Goal: Task Accomplishment & Management: Manage account settings

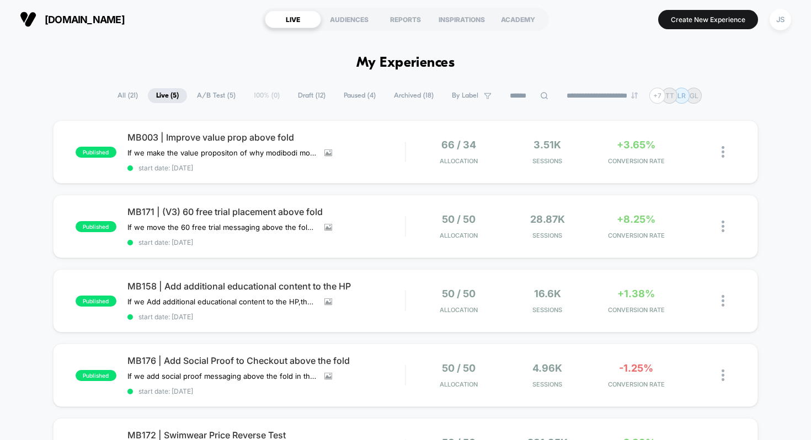
click at [781, 18] on div "JS" at bounding box center [781, 20] width 22 height 22
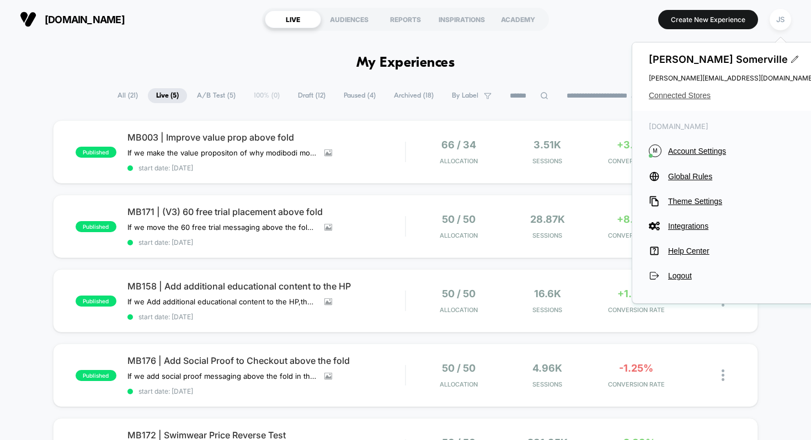
click at [689, 92] on span "Connected Stores" at bounding box center [732, 95] width 166 height 9
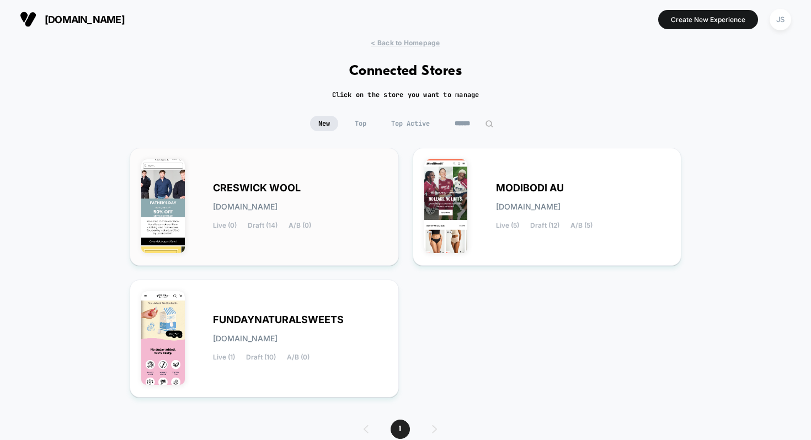
click at [279, 217] on div "CRESWICK WOOL [DOMAIN_NAME] Live (0) Draft (14) A/B (0)" at bounding box center [300, 206] width 174 height 45
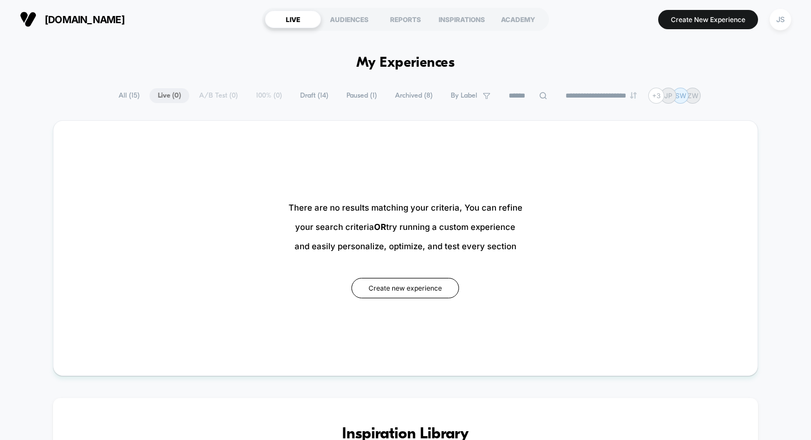
click at [299, 95] on span "Draft ( 14 )" at bounding box center [314, 95] width 45 height 15
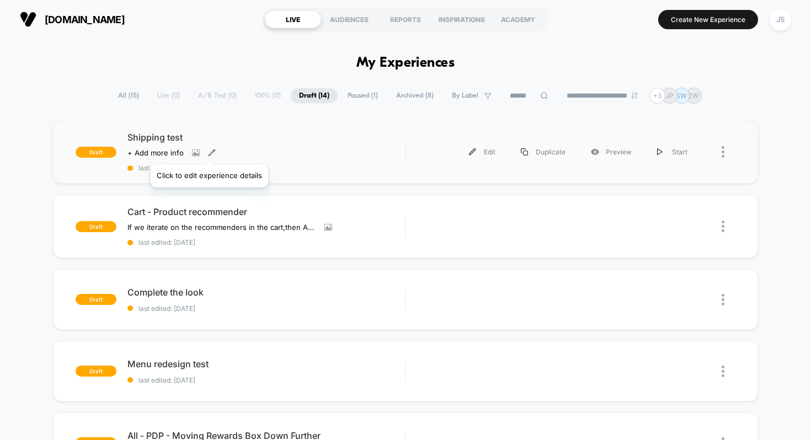
click at [209, 151] on icon at bounding box center [212, 153] width 8 height 8
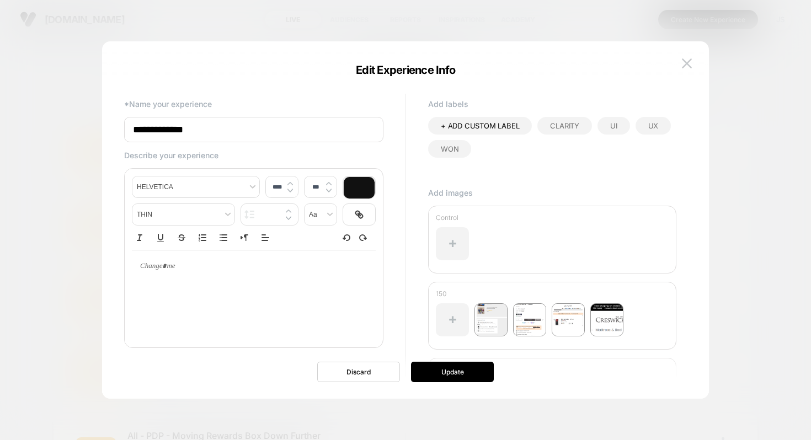
click at [236, 127] on input "**********" at bounding box center [253, 129] width 259 height 25
paste input "**********"
type input "**********"
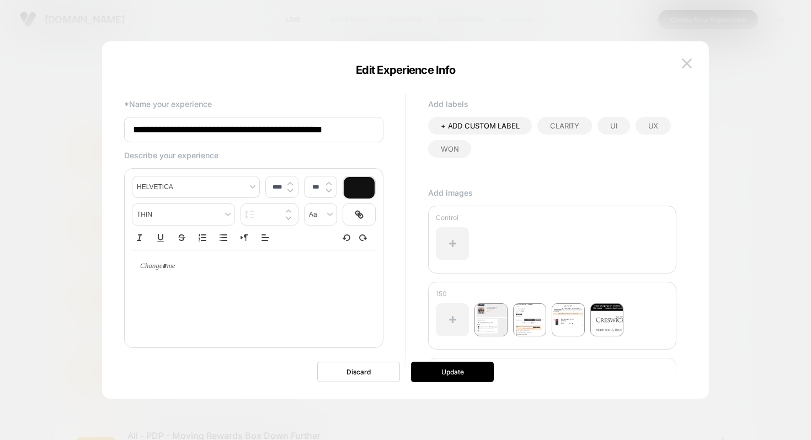
type input "****"
click at [168, 264] on p at bounding box center [250, 267] width 214 height 10
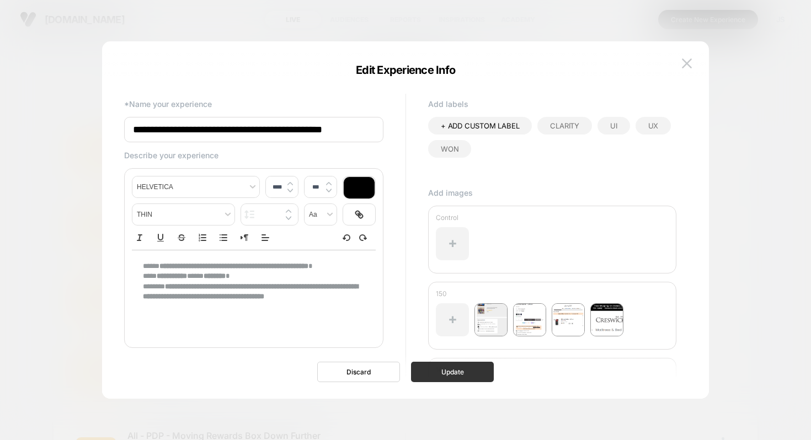
click at [442, 374] on button "Update" at bounding box center [452, 372] width 83 height 20
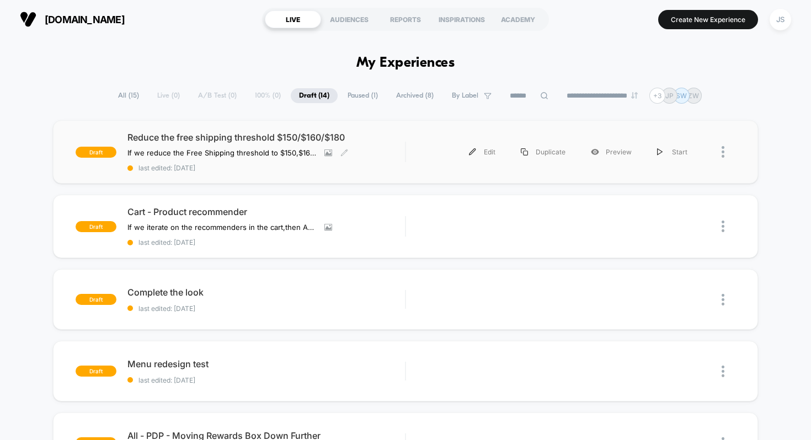
click at [250, 142] on span "Reduce the free shipping threshold $150/$160/$180" at bounding box center [267, 137] width 278 height 11
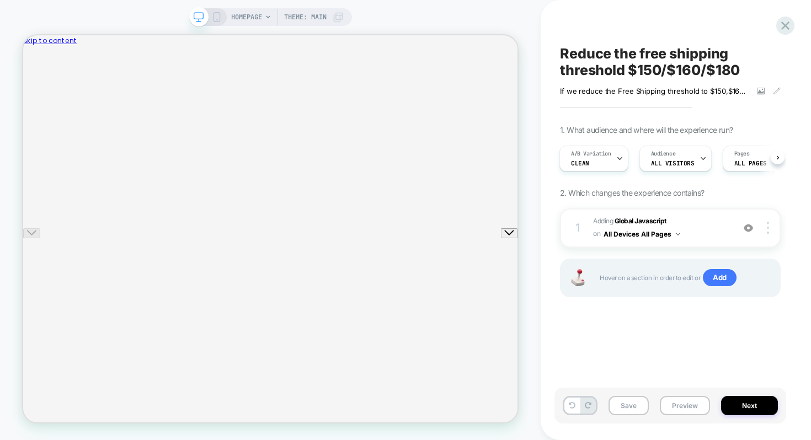
click at [746, 408] on button "Next" at bounding box center [749, 405] width 57 height 19
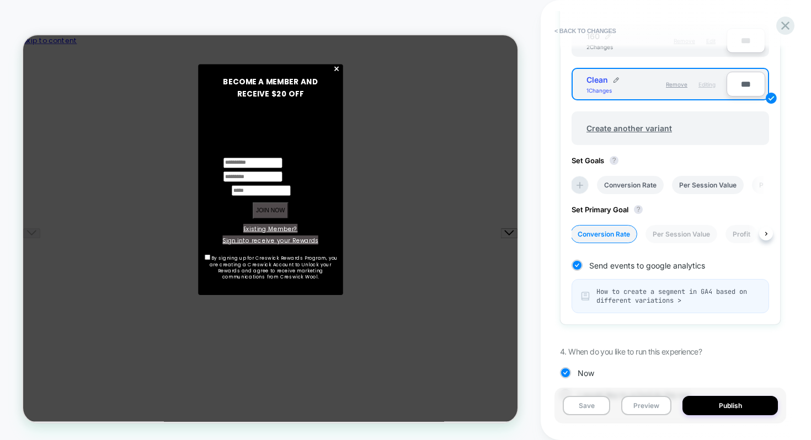
scroll to position [476, 0]
click at [585, 185] on icon at bounding box center [580, 184] width 11 height 11
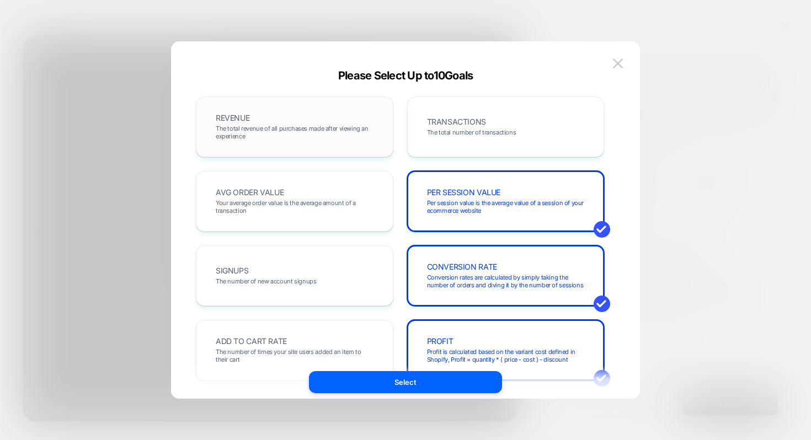
click at [289, 127] on span "The total revenue of all purchases made after viewing an experience" at bounding box center [295, 132] width 158 height 15
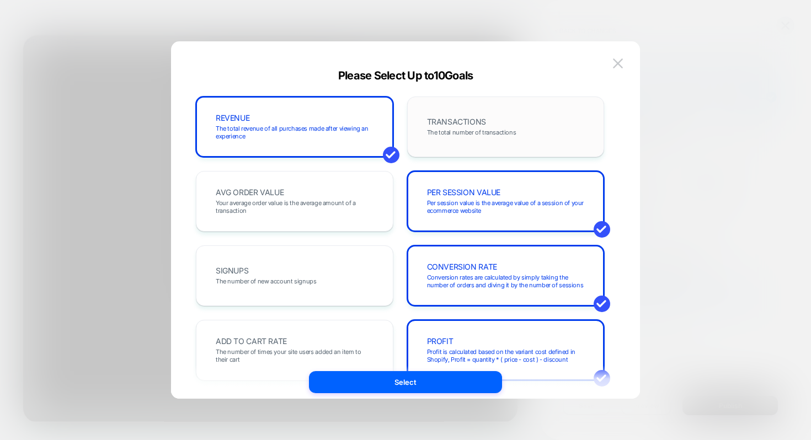
click at [462, 131] on span "The total number of transactions" at bounding box center [471, 133] width 89 height 8
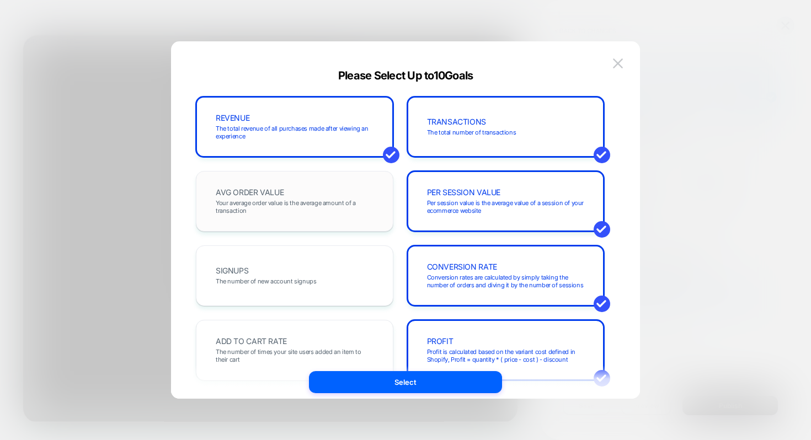
click at [341, 183] on div "AVG ORDER VALUE Your average order value is the average amount of a transaction" at bounding box center [295, 201] width 198 height 61
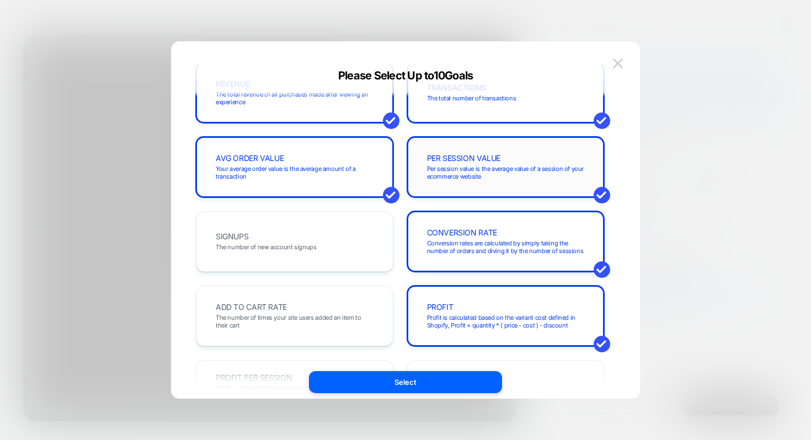
click at [477, 174] on span "Per session value is the average value of a session of your ecommerce website" at bounding box center [506, 172] width 158 height 15
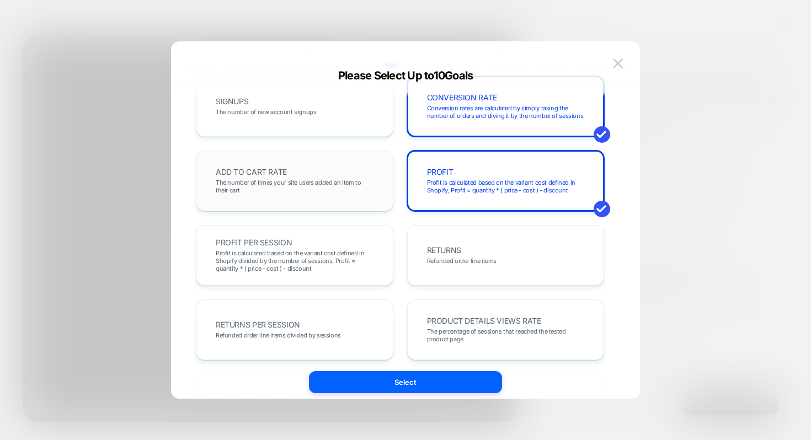
click at [321, 189] on span "The number of times your site users added an item to their cart" at bounding box center [295, 186] width 158 height 15
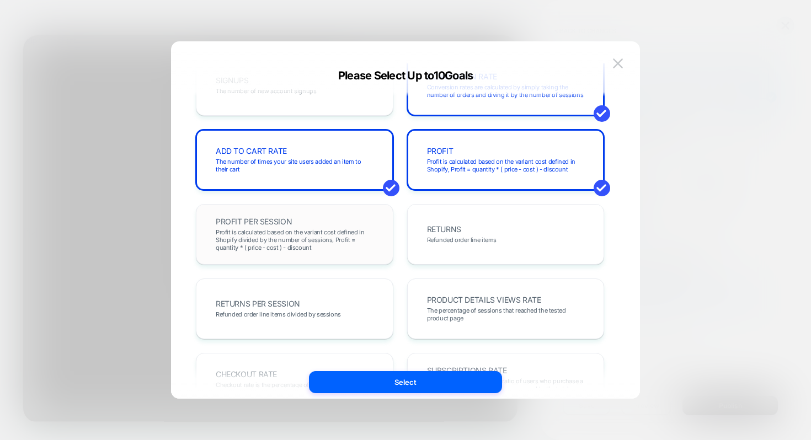
scroll to position [209, 0]
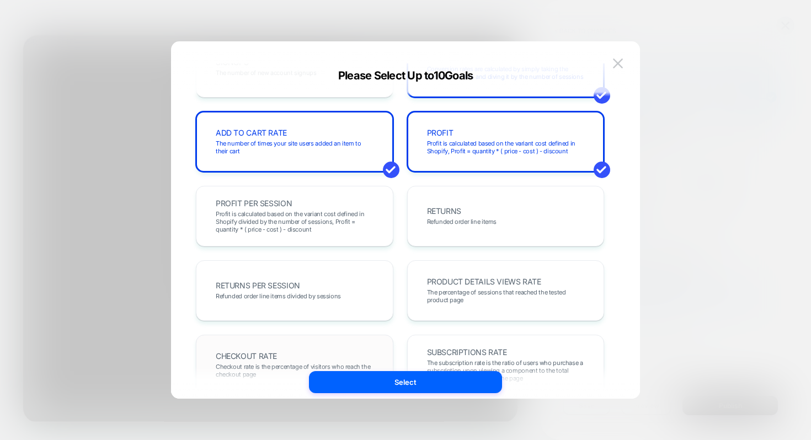
click at [331, 338] on div "CHECKOUT RATE Checkout rate is the percentage of visitors who reach the checkou…" at bounding box center [295, 365] width 198 height 61
click at [451, 293] on span "The percentage of sessions that reached the tested product page" at bounding box center [506, 296] width 158 height 15
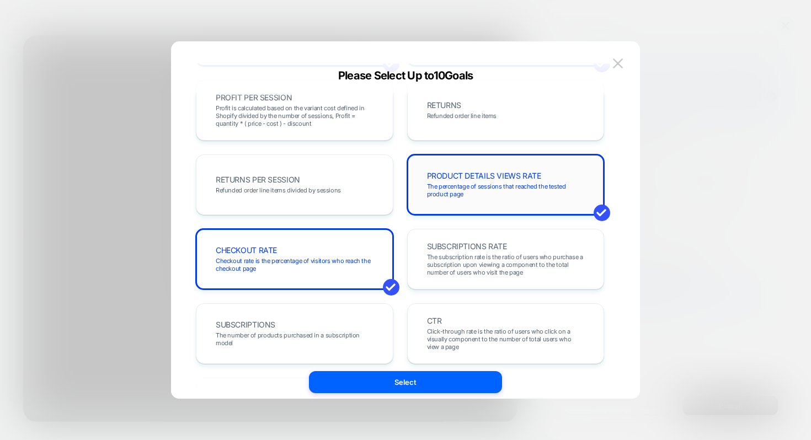
click at [461, 188] on span "The percentage of sessions that reached the tested product page" at bounding box center [506, 190] width 158 height 15
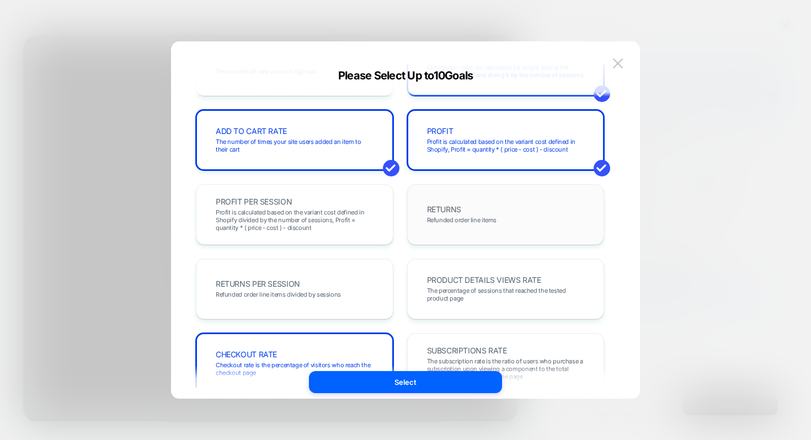
click at [453, 211] on span "RETURNS" at bounding box center [444, 210] width 34 height 8
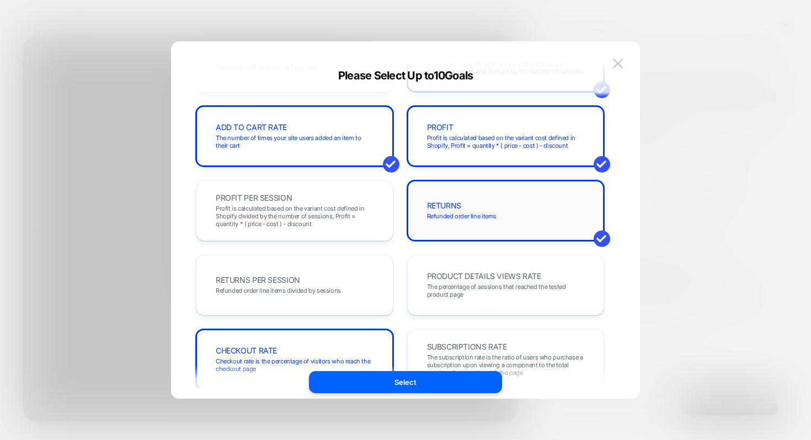
click at [451, 216] on span "Refunded order line items" at bounding box center [462, 217] width 70 height 8
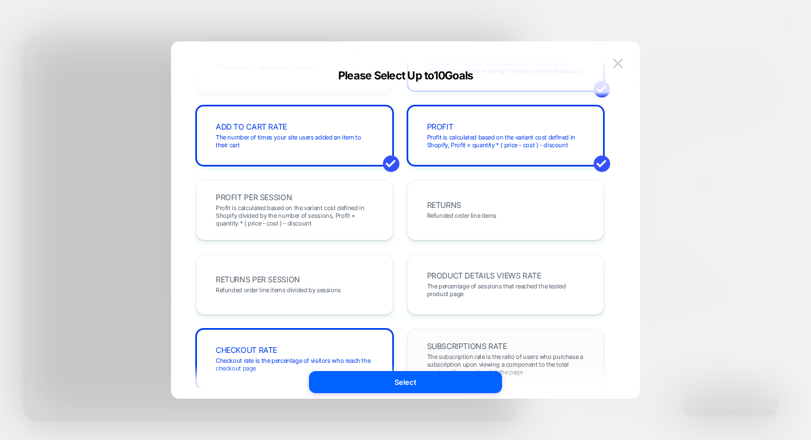
scroll to position [211, 0]
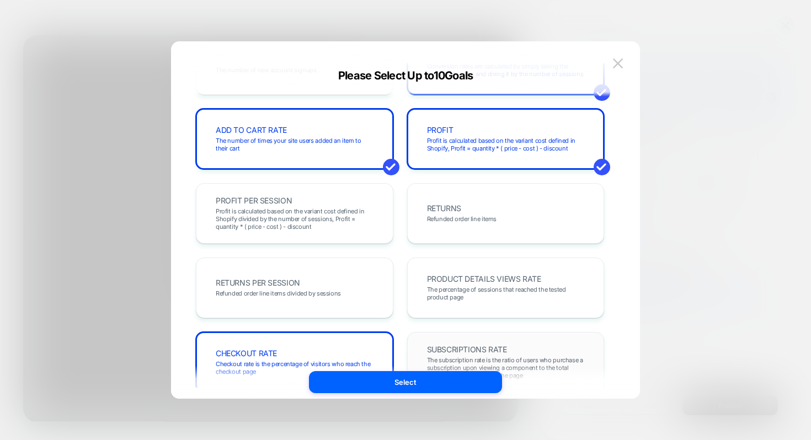
click at [450, 219] on span "Refunded order line items" at bounding box center [462, 219] width 70 height 8
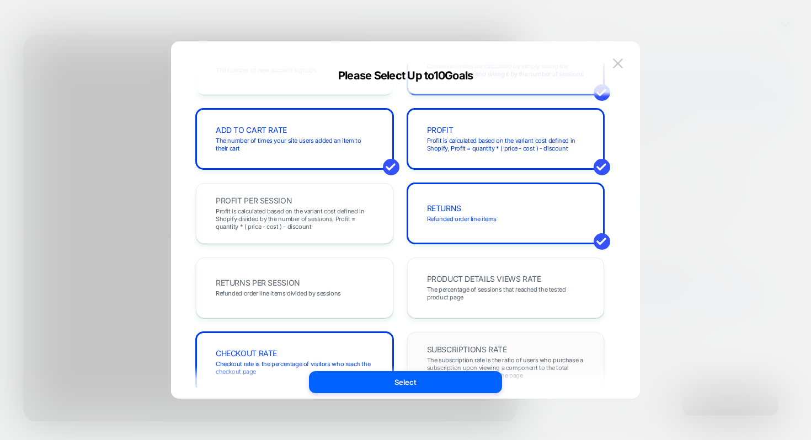
click at [450, 219] on span "Refunded order line items" at bounding box center [462, 219] width 70 height 8
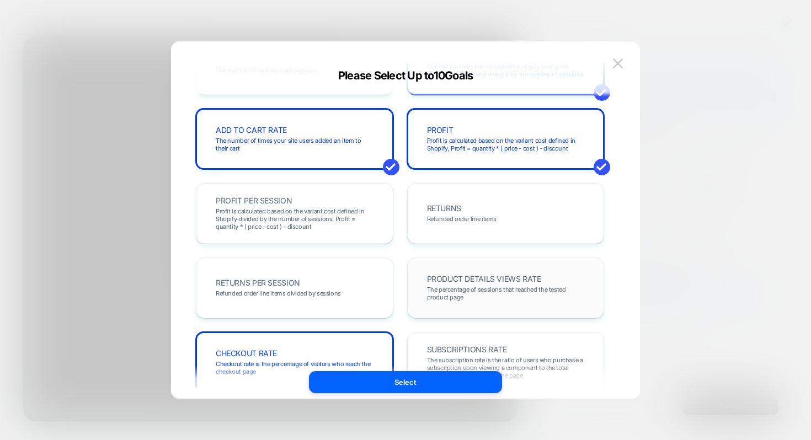
click at [464, 273] on div "PRODUCT DETAILS VIEWS RATE The percentage of sessions that reached the tested p…" at bounding box center [506, 288] width 174 height 38
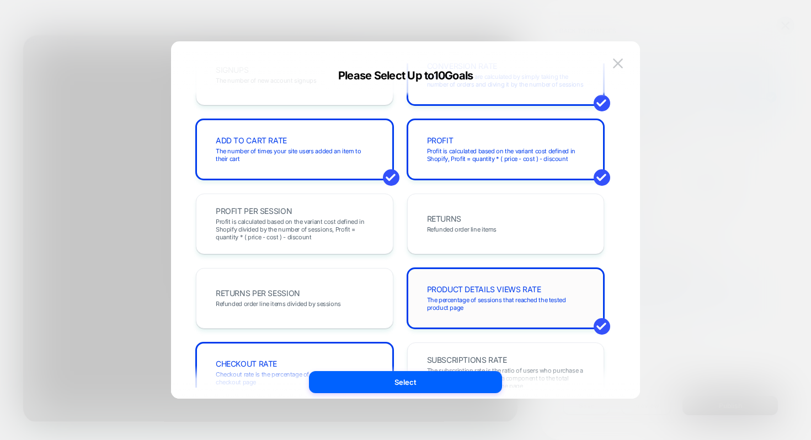
scroll to position [202, 0]
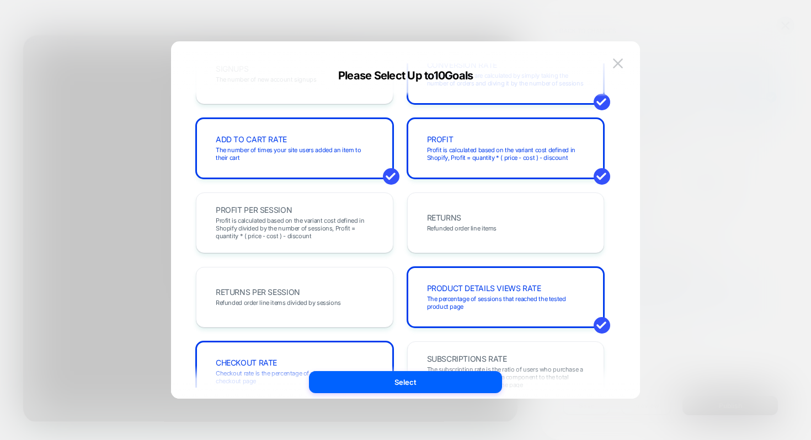
click at [456, 396] on div "REVENUE The total revenue of all purchases made after viewing an experience TRA…" at bounding box center [406, 231] width 436 height 358
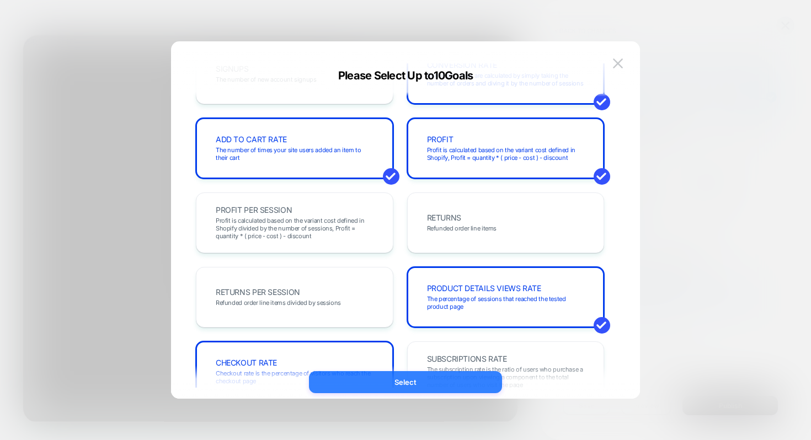
click at [458, 388] on button "Select" at bounding box center [405, 382] width 193 height 22
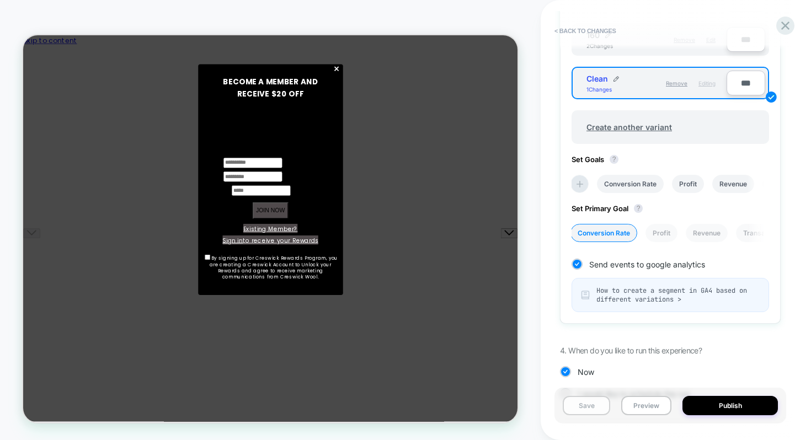
click at [592, 405] on button "Save" at bounding box center [586, 405] width 47 height 19
click at [724, 410] on button "Publish" at bounding box center [730, 405] width 95 height 19
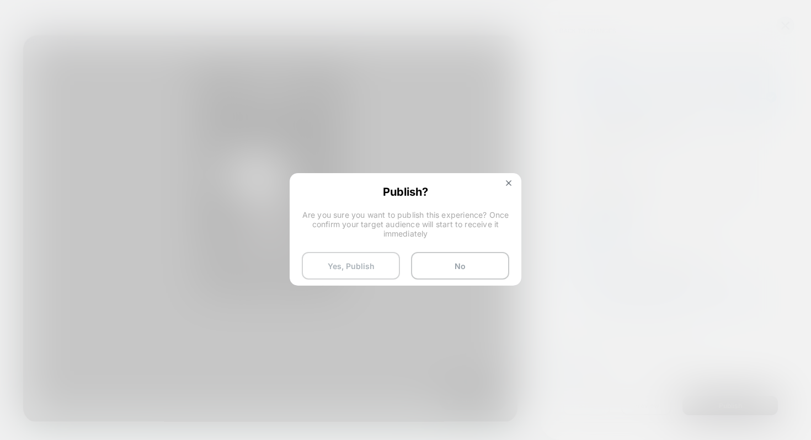
click at [351, 268] on button "Yes, Publish" at bounding box center [351, 266] width 98 height 28
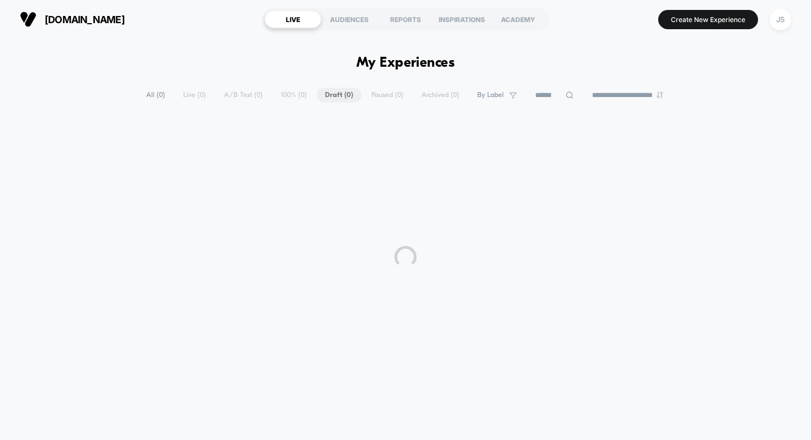
scroll to position [1, 0]
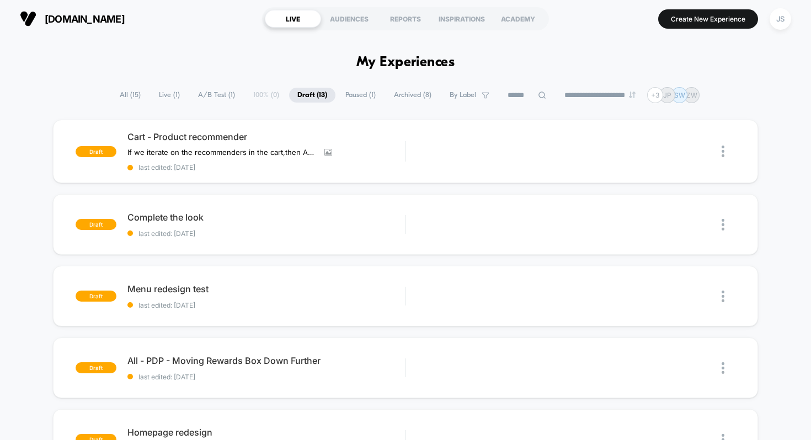
click at [176, 92] on span "Live ( 1 )" at bounding box center [170, 95] width 38 height 15
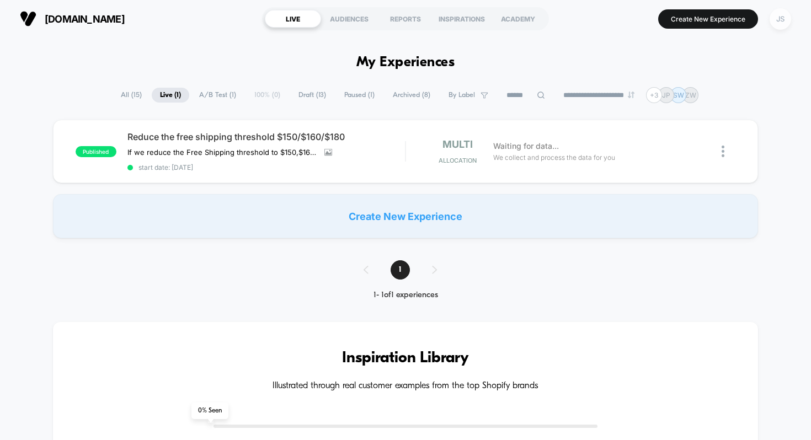
click at [780, 26] on div "JS" at bounding box center [781, 19] width 22 height 22
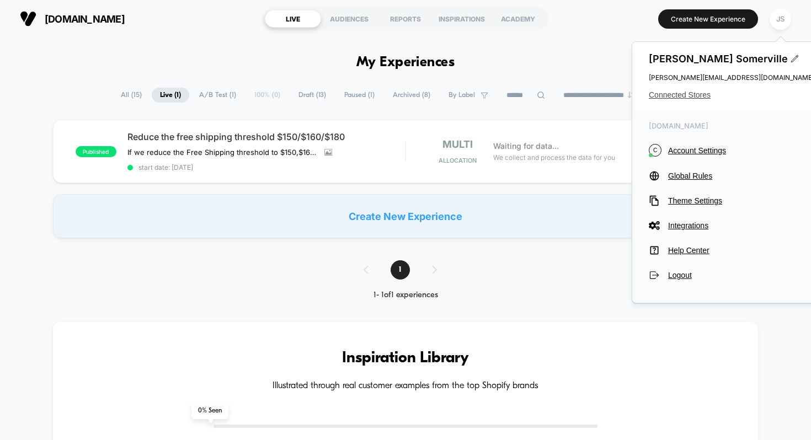
click at [688, 92] on span "Connected Stores" at bounding box center [732, 95] width 166 height 9
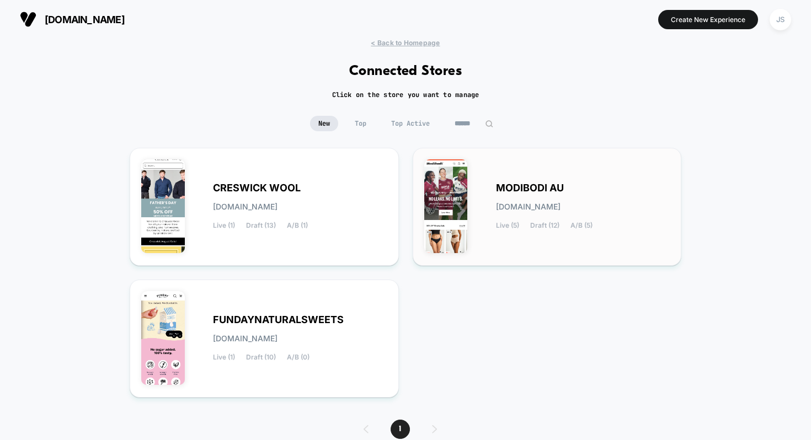
click at [521, 184] on span "MODIBODI AU" at bounding box center [530, 188] width 68 height 8
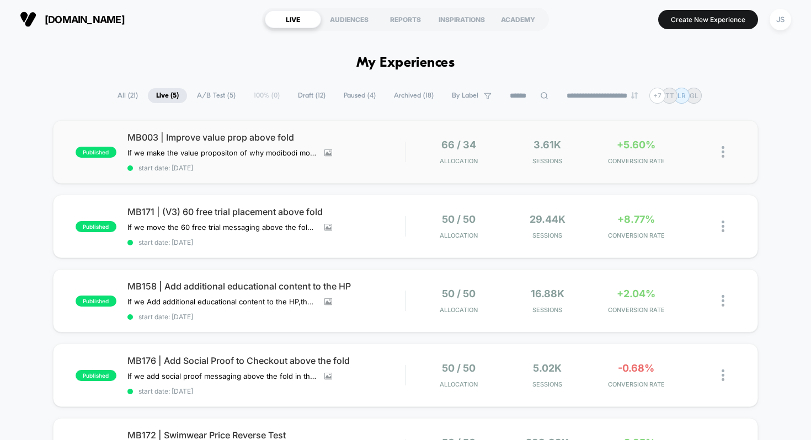
click at [723, 152] on img at bounding box center [723, 152] width 3 height 12
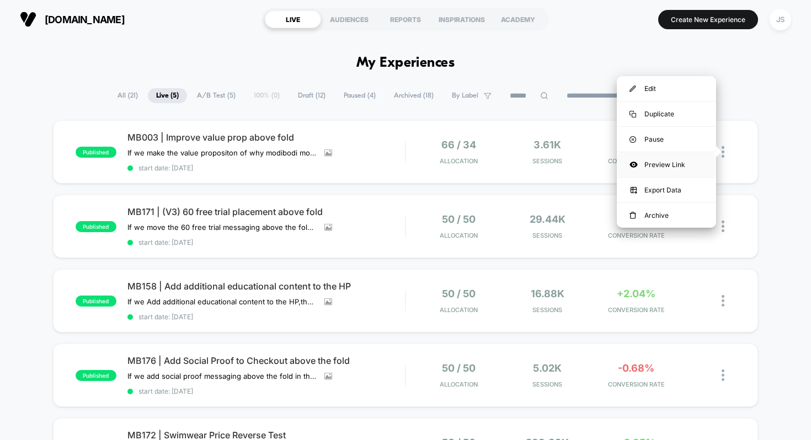
click at [670, 166] on div "Preview Link" at bounding box center [666, 164] width 99 height 25
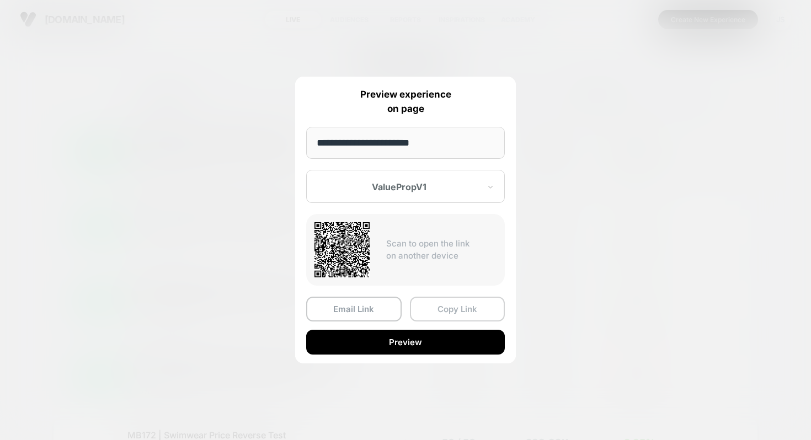
click at [444, 310] on button "Copy Link" at bounding box center [457, 309] width 95 height 25
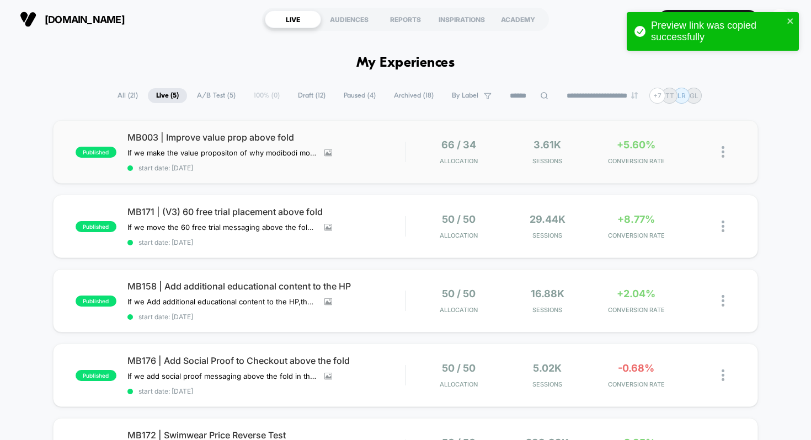
click at [724, 151] on img at bounding box center [723, 152] width 3 height 12
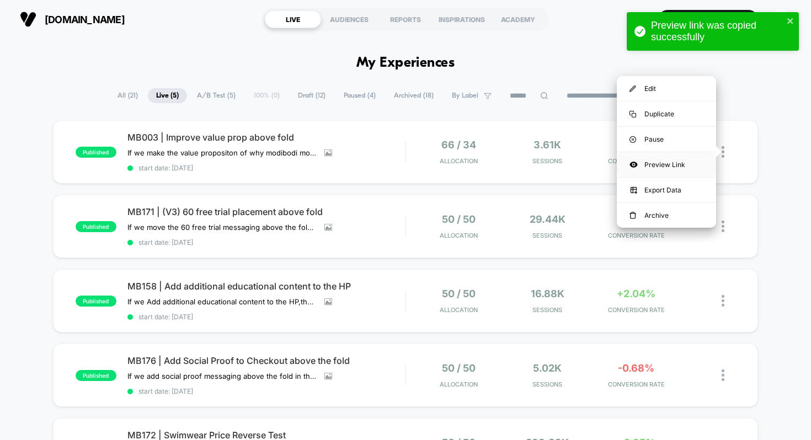
click at [680, 169] on div "Preview Link" at bounding box center [666, 164] width 99 height 25
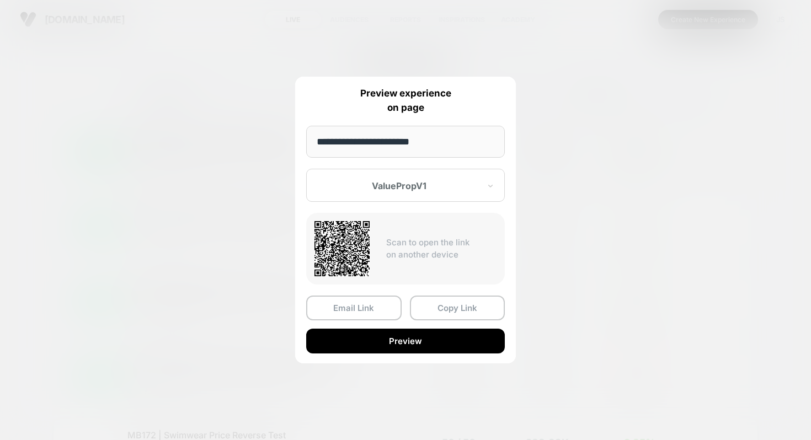
click at [437, 190] on div at bounding box center [399, 186] width 162 height 11
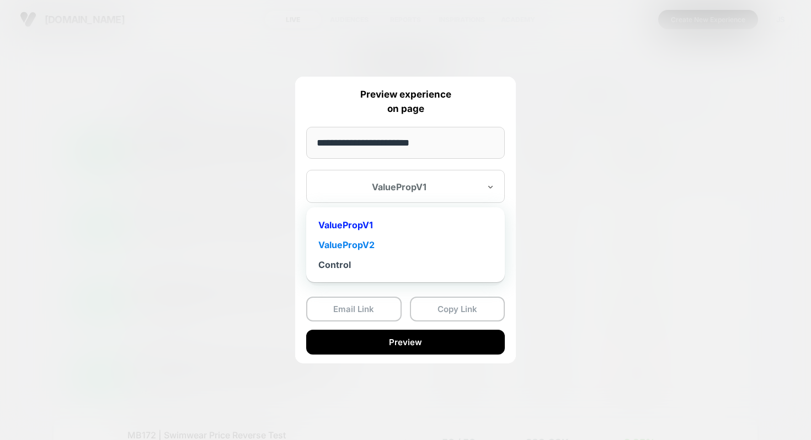
click at [406, 242] on div "ValuePropV2" at bounding box center [406, 245] width 188 height 20
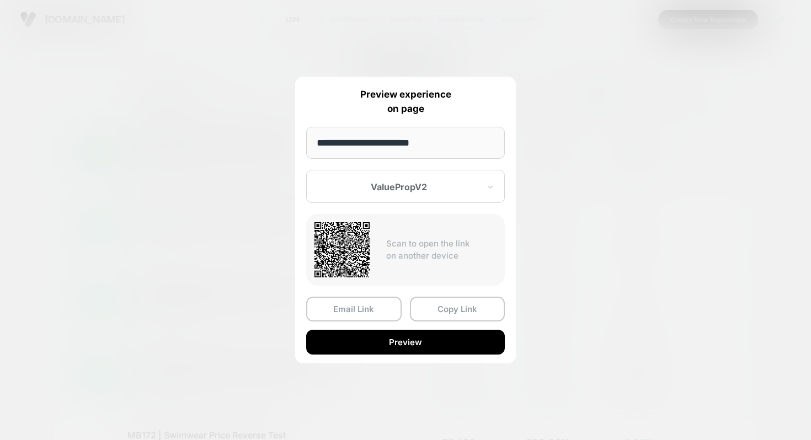
click at [466, 296] on div "**********" at bounding box center [405, 220] width 221 height 287
click at [468, 305] on button "Copy Link" at bounding box center [457, 309] width 95 height 25
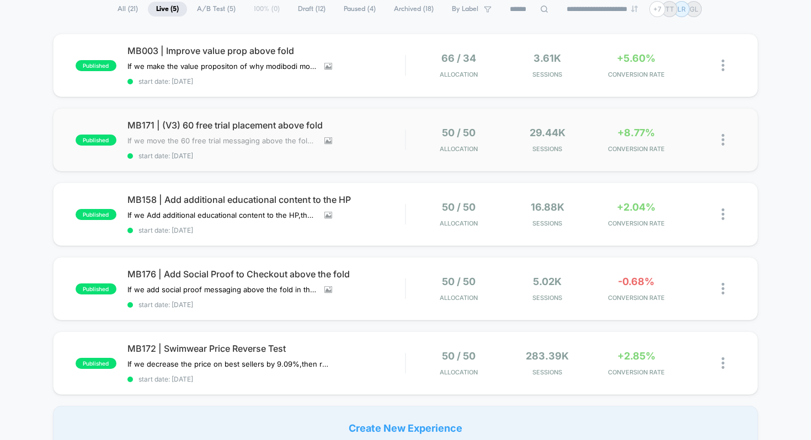
scroll to position [132, 0]
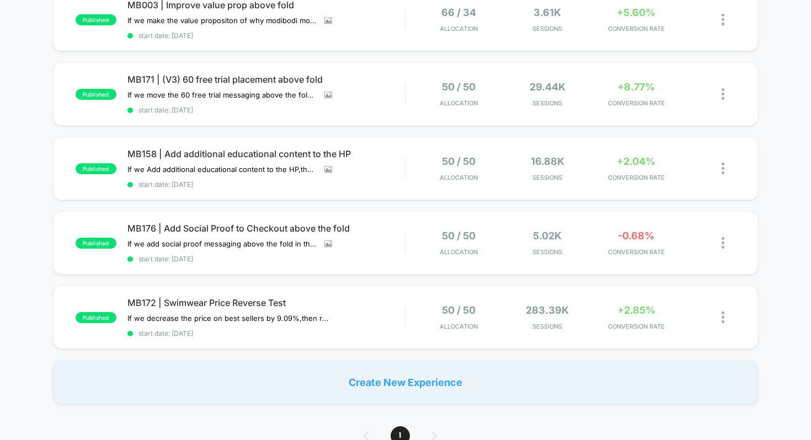
click at [28, 115] on div "published MB003 | Improve value prop above fold If we make the value propositon…" at bounding box center [405, 196] width 811 height 417
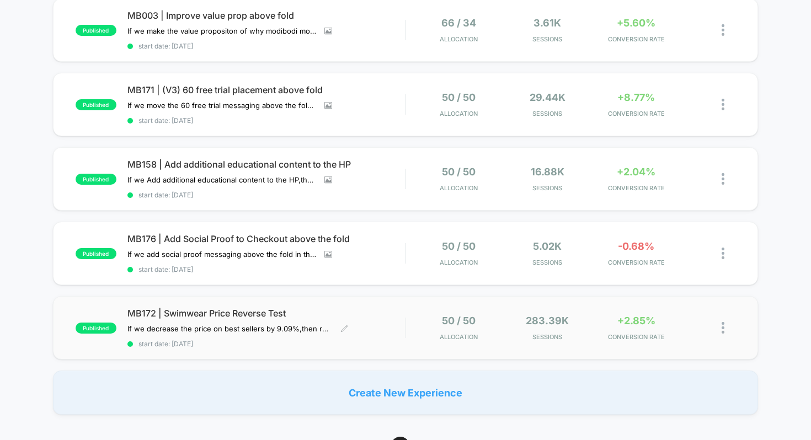
click at [252, 312] on span "MB172 | Swimwear Price Reverse Test" at bounding box center [267, 313] width 278 height 11
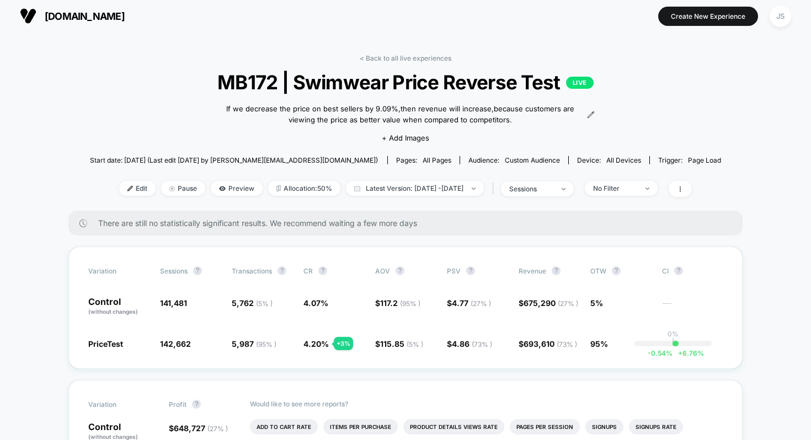
scroll to position [6, 0]
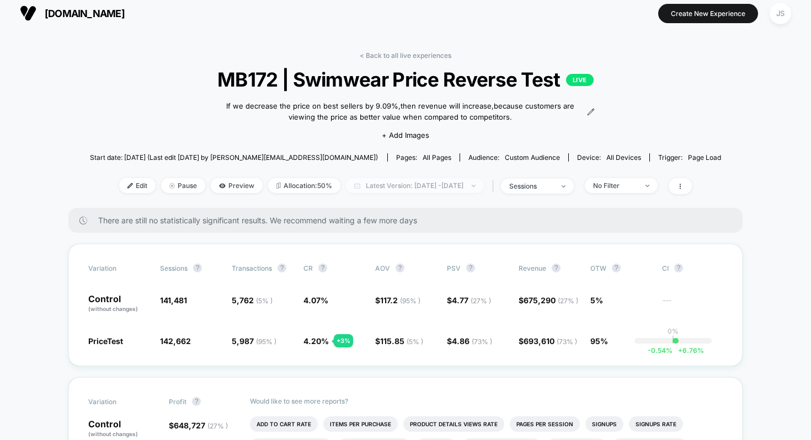
click at [397, 192] on span "Latest Version: [DATE] - [DATE]" at bounding box center [415, 185] width 138 height 15
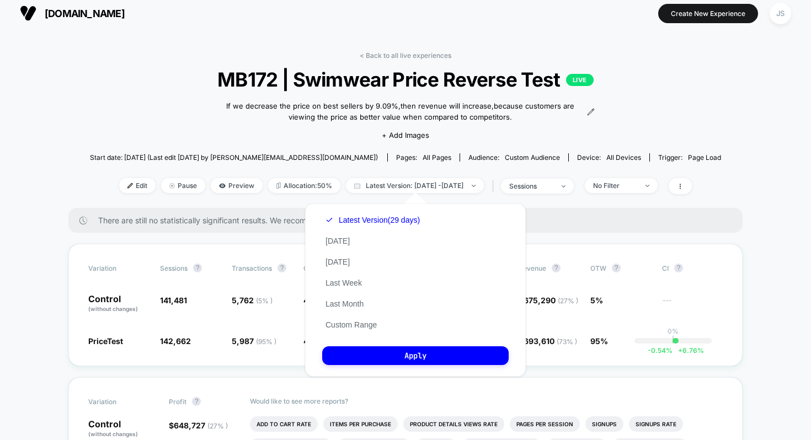
click at [386, 166] on div "Start date: [DATE] (Last edit [DATE] by [PERSON_NAME][EMAIL_ADDRESS][DOMAIN_NAM…" at bounding box center [406, 157] width 632 height 19
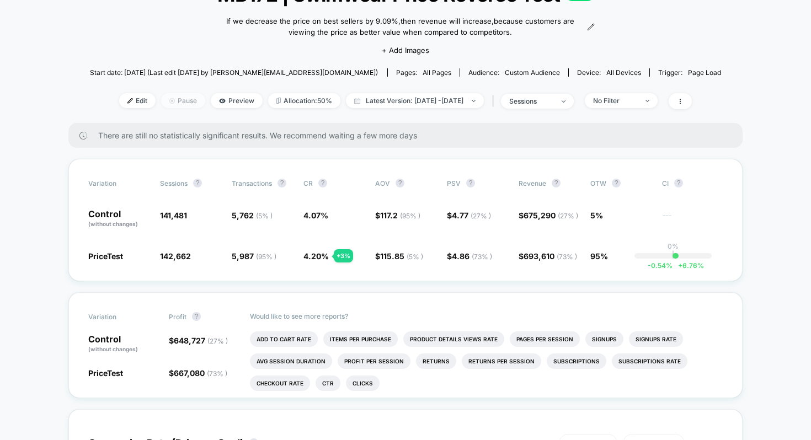
scroll to position [125, 0]
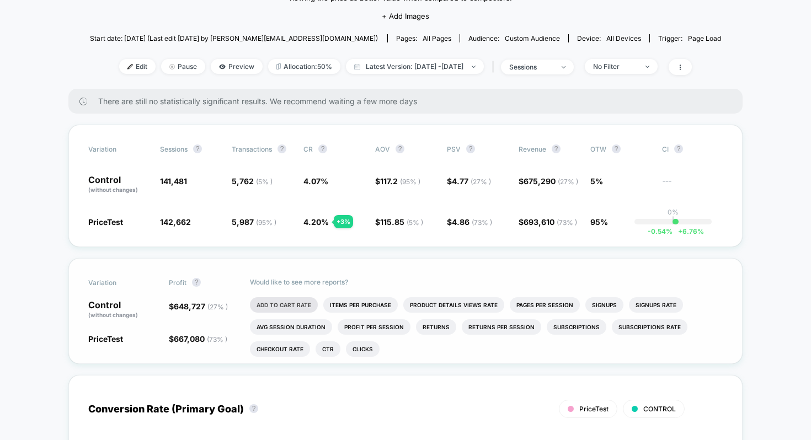
click at [279, 301] on li "Add To Cart Rate" at bounding box center [284, 305] width 68 height 15
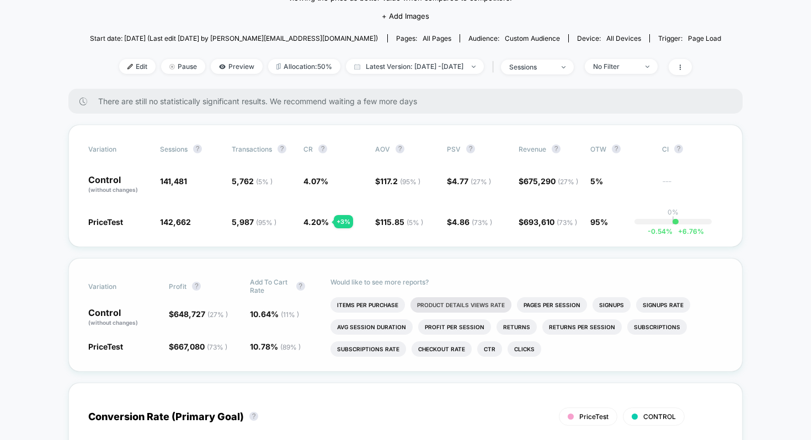
click at [443, 304] on li "Product Details Views Rate" at bounding box center [461, 305] width 101 height 15
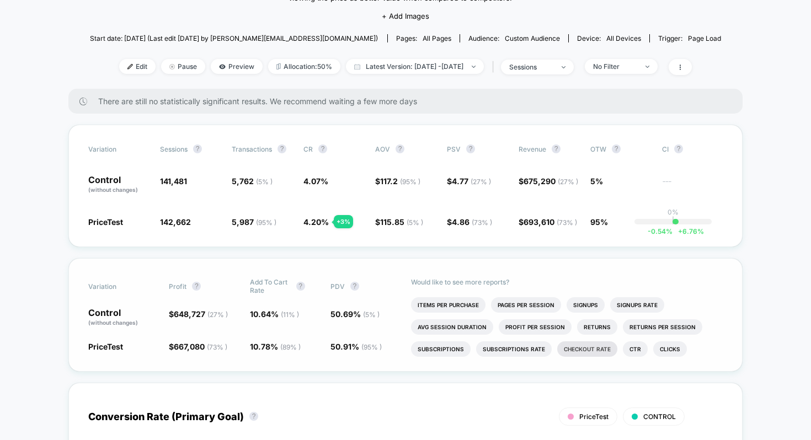
click at [592, 348] on li "Checkout Rate" at bounding box center [588, 349] width 60 height 15
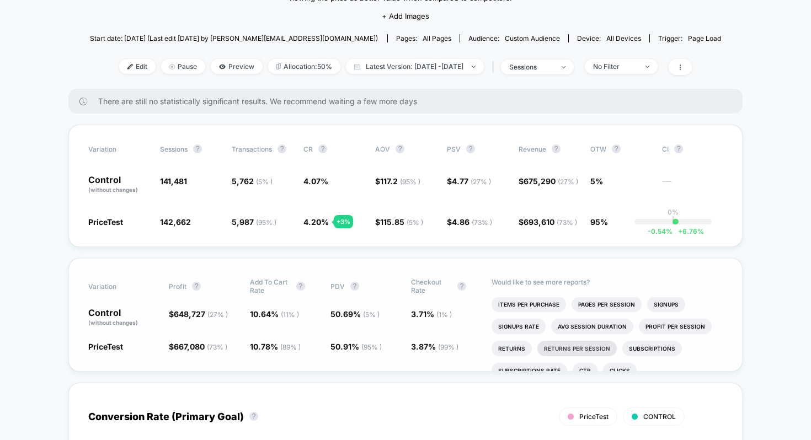
scroll to position [0, 0]
click at [542, 311] on li "Items Per Purchase" at bounding box center [529, 305] width 75 height 15
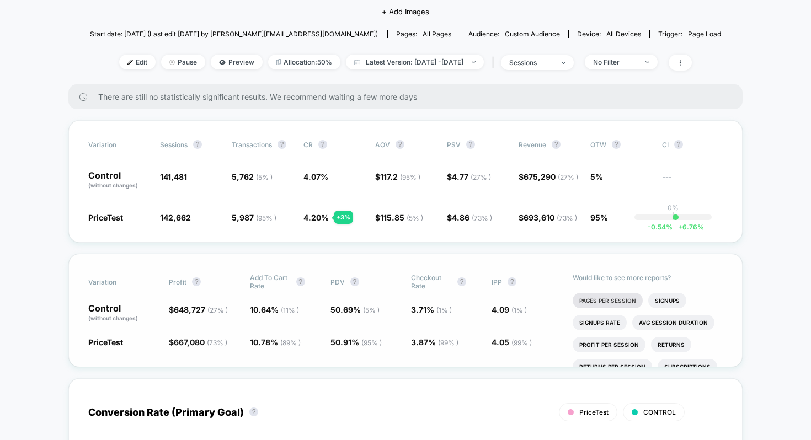
click at [628, 304] on li "Pages Per Session" at bounding box center [608, 300] width 70 height 15
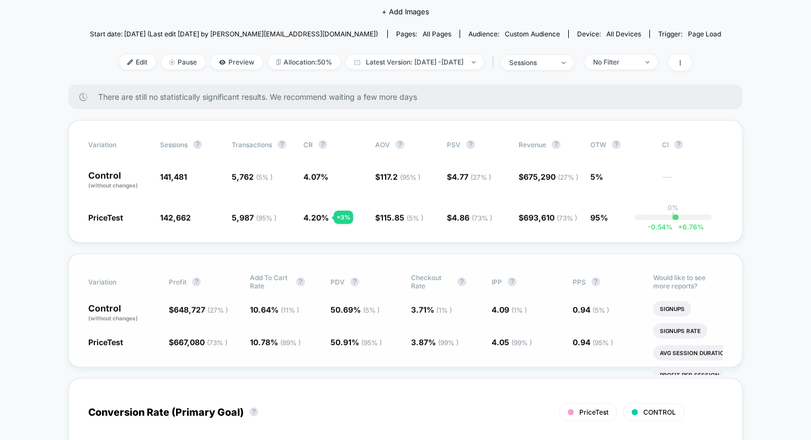
click at [628, 304] on span "0.94 ( 5 % )" at bounding box center [608, 313] width 70 height 19
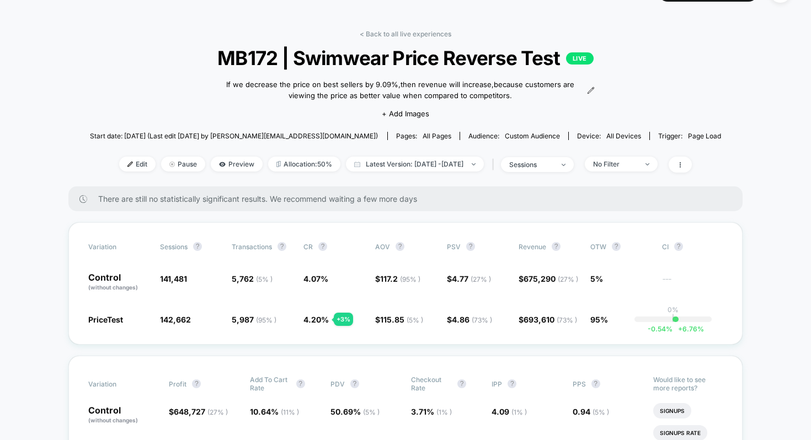
scroll to position [27, 0]
click at [173, 169] on span "Pause" at bounding box center [183, 164] width 44 height 15
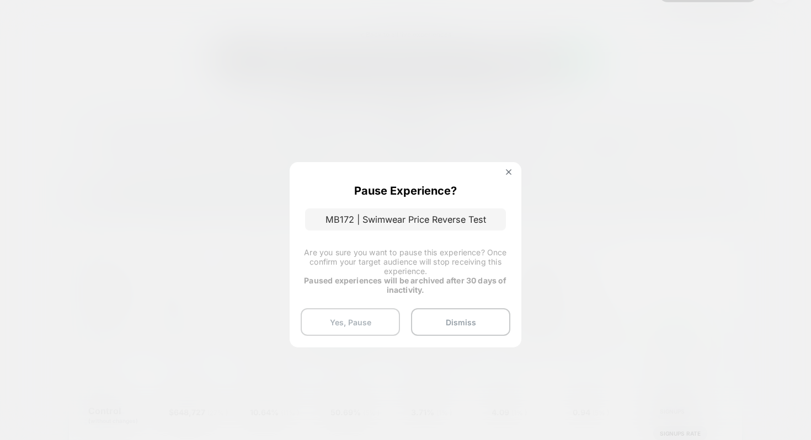
click at [374, 322] on button "Yes, Pause" at bounding box center [350, 323] width 99 height 28
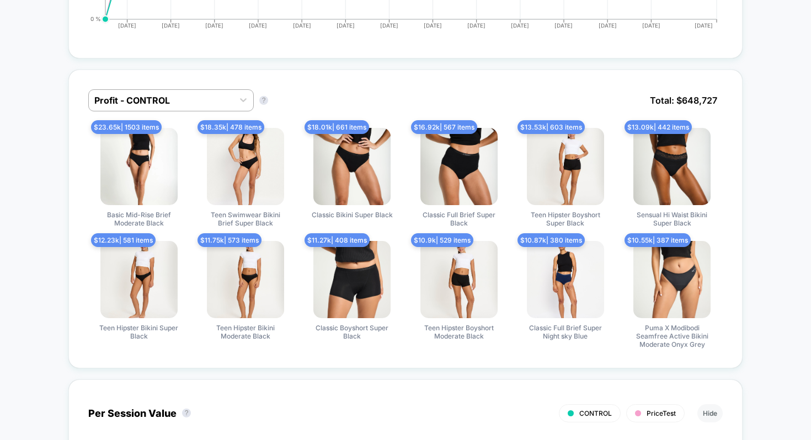
scroll to position [682, 0]
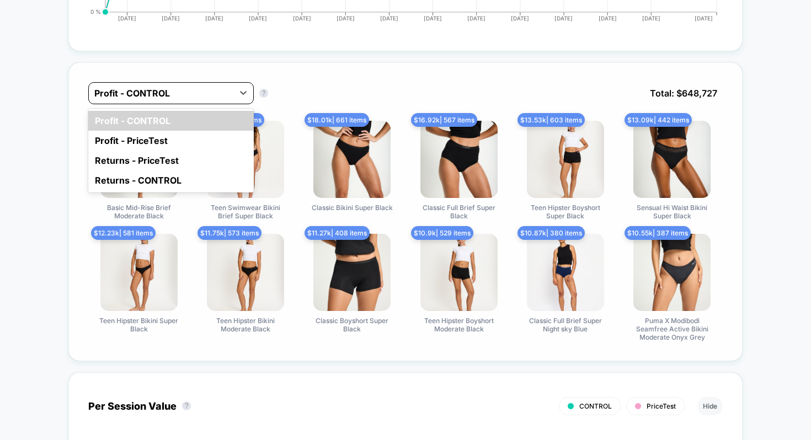
click at [214, 99] on div "Profit - CONTROL" at bounding box center [161, 93] width 145 height 18
click at [296, 90] on div "option Profit - CONTROL focused, 1 of 4. 4 results available. Use Up and Down t…" at bounding box center [405, 101] width 635 height 39
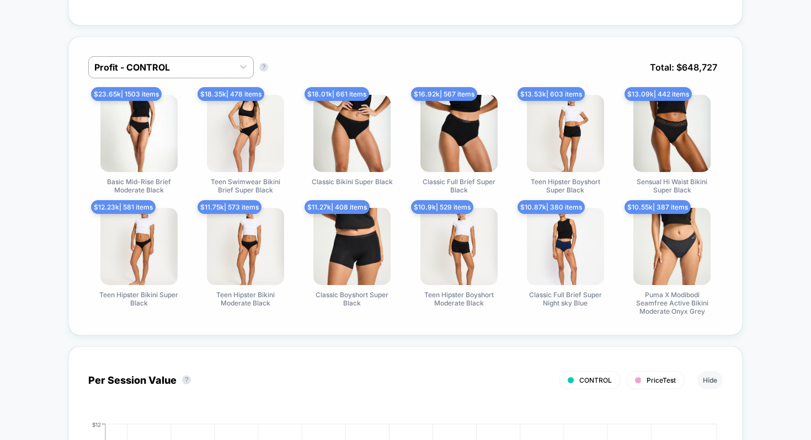
scroll to position [711, 0]
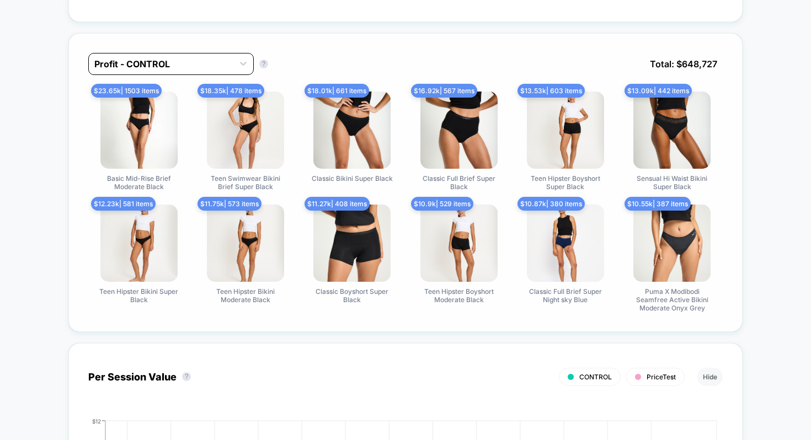
click at [201, 53] on div "Profit - CONTROL" at bounding box center [171, 64] width 166 height 22
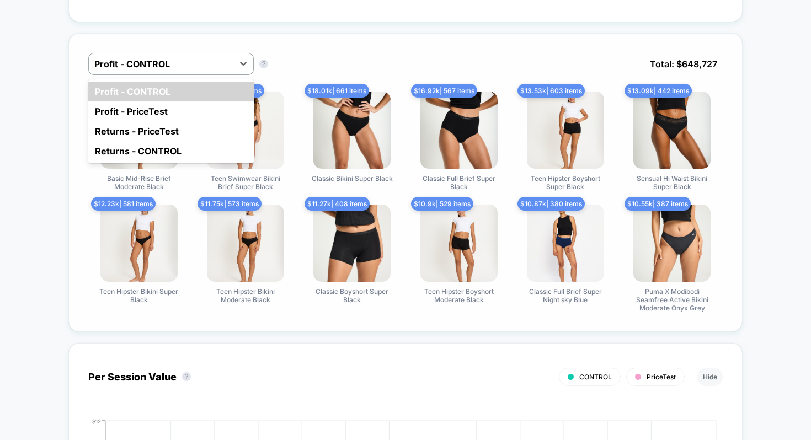
click at [304, 63] on div "option Profit - CONTROL focused, 1 of 4. 4 results available. Use Up and Down t…" at bounding box center [405, 72] width 635 height 39
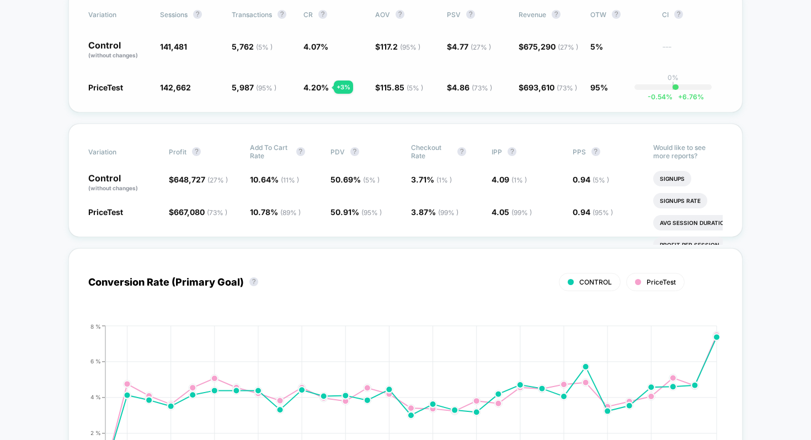
scroll to position [0, 0]
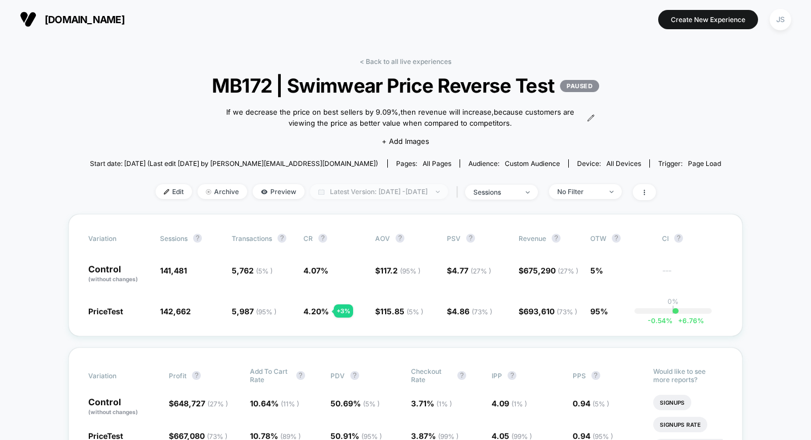
click at [332, 191] on span "Latest Version: [DATE] - [DATE]" at bounding box center [379, 191] width 138 height 15
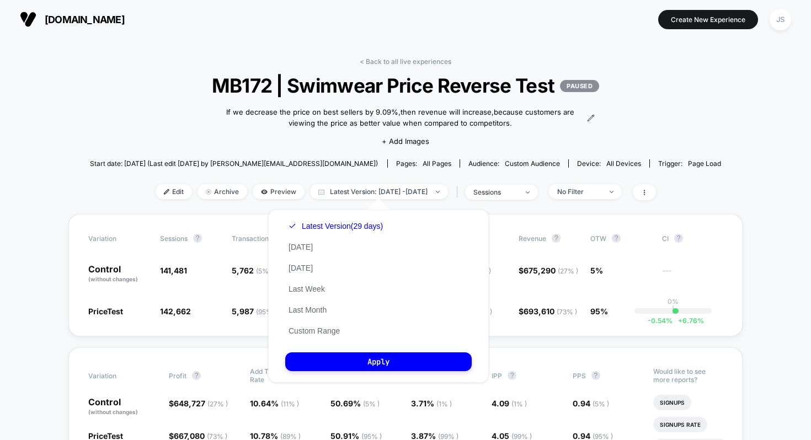
click at [300, 163] on span "Start date: [DATE] (Last edit [DATE] by [PERSON_NAME][EMAIL_ADDRESS][DOMAIN_NAM…" at bounding box center [234, 164] width 288 height 8
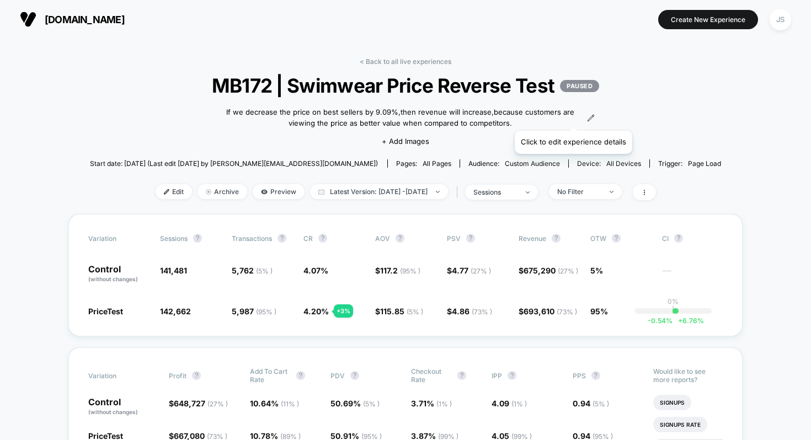
click at [587, 117] on icon at bounding box center [591, 118] width 8 height 8
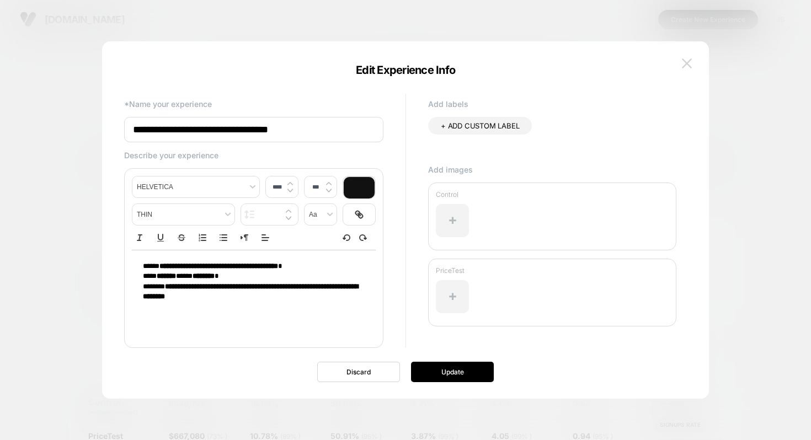
click at [684, 64] on img at bounding box center [687, 63] width 10 height 9
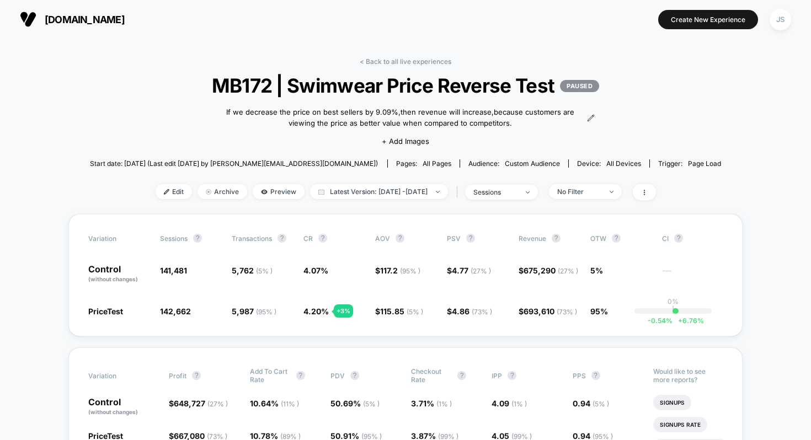
click at [675, 82] on div "< Back to all live experiences MB172 | Swimwear Price Reverse Test PAUSED If we…" at bounding box center [406, 135] width 632 height 157
